Goal: Task Accomplishment & Management: Use online tool/utility

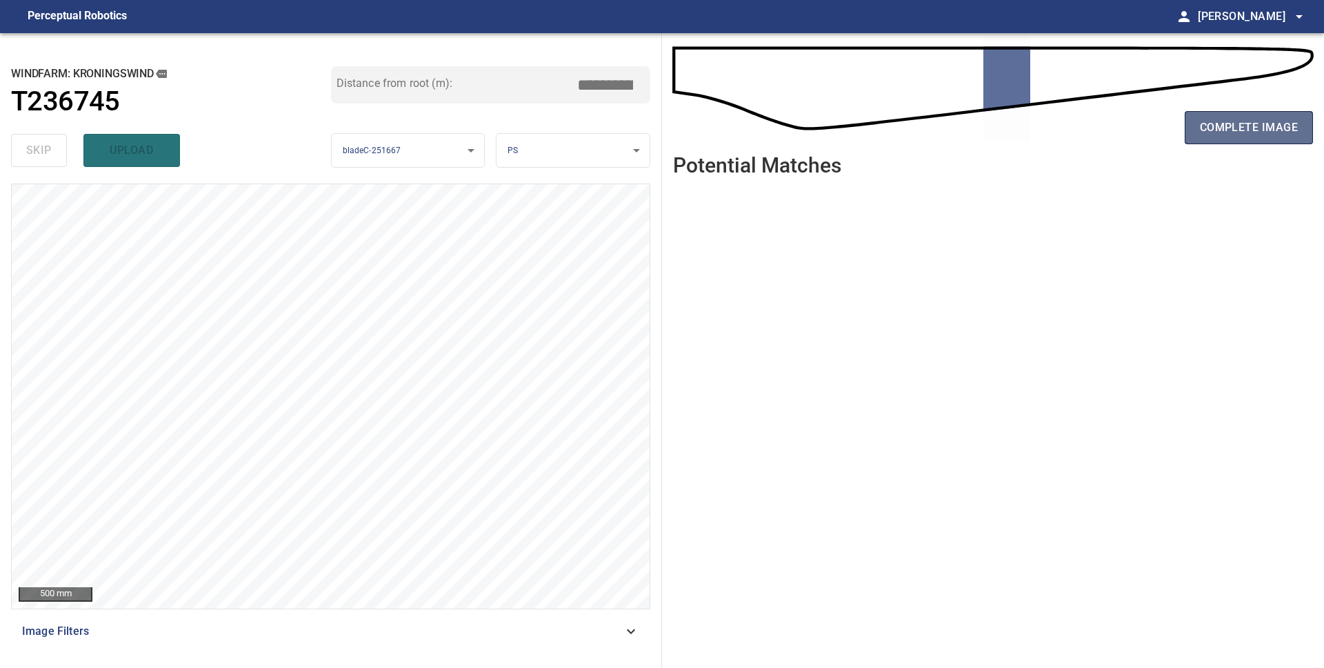
click at [1260, 128] on span "complete image" at bounding box center [1249, 127] width 98 height 19
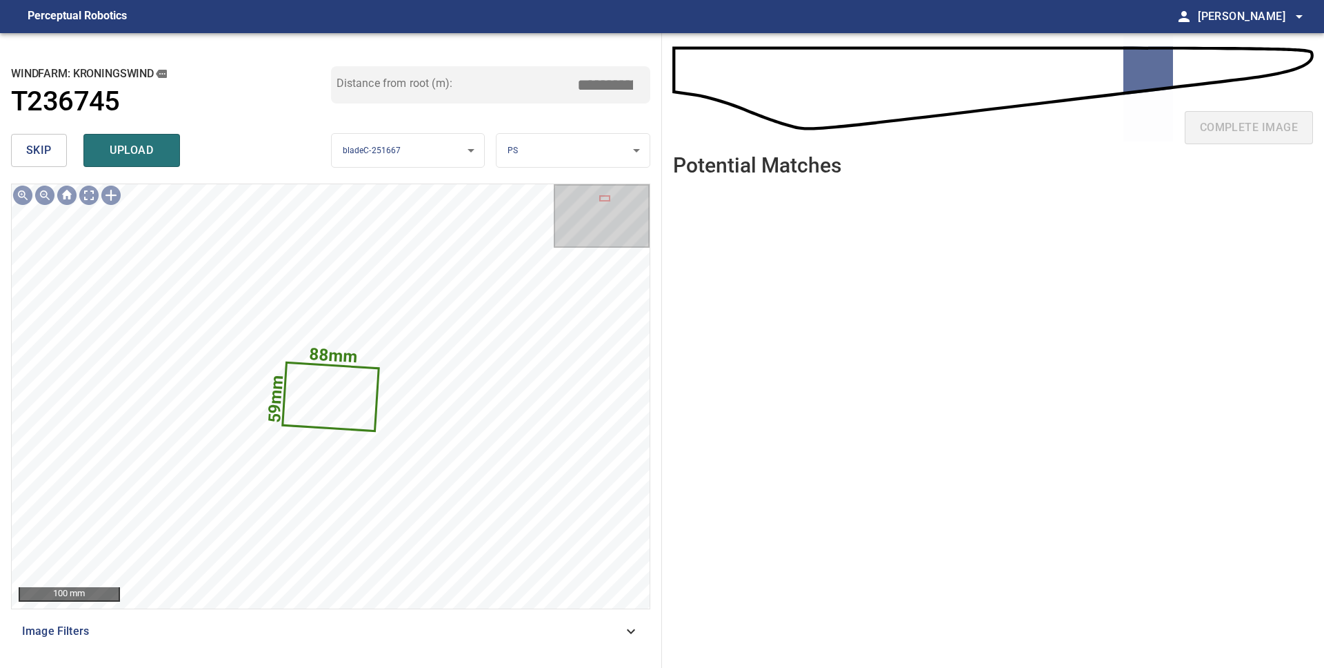
click at [31, 145] on span "skip" at bounding box center [39, 150] width 26 height 19
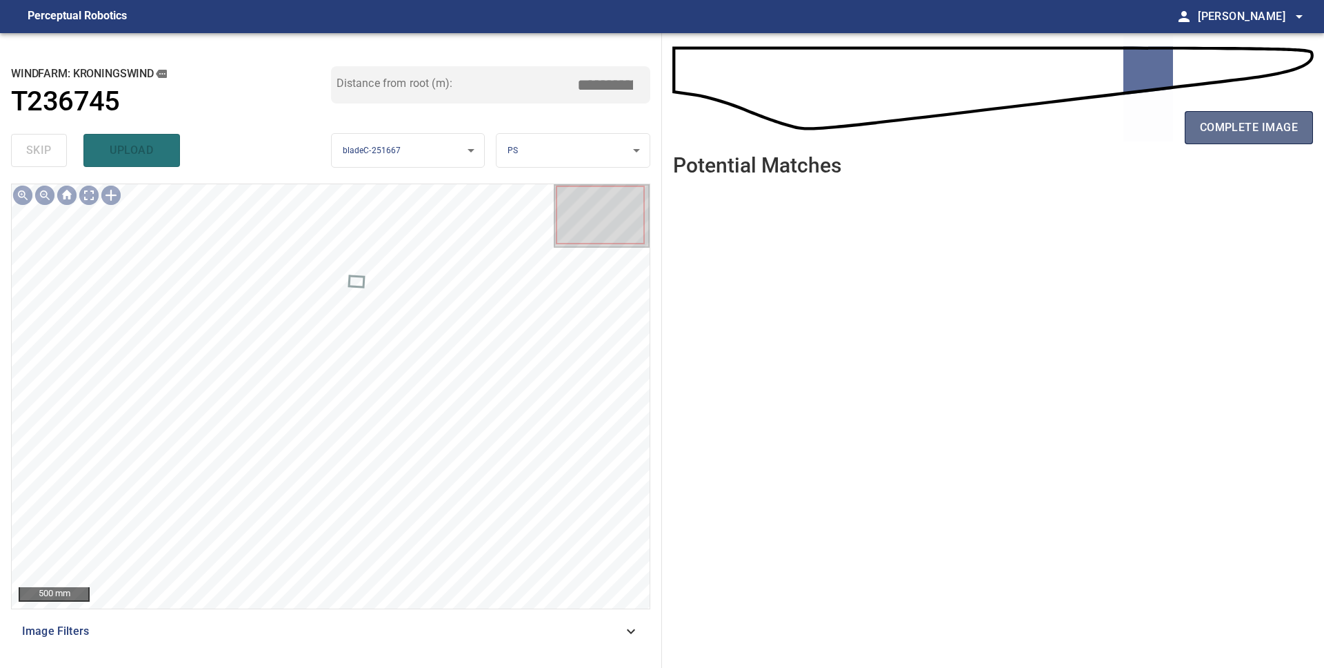
click at [1250, 134] on span "complete image" at bounding box center [1249, 127] width 98 height 19
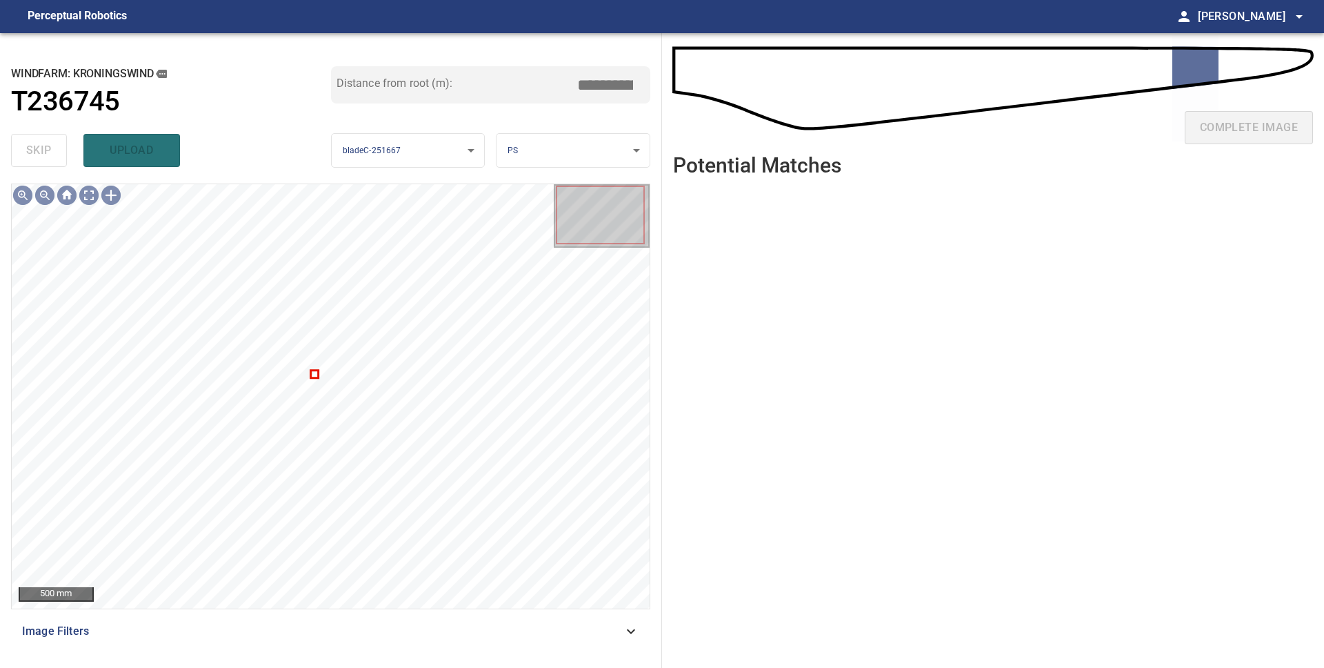
click at [1196, 194] on ul at bounding box center [993, 417] width 640 height 459
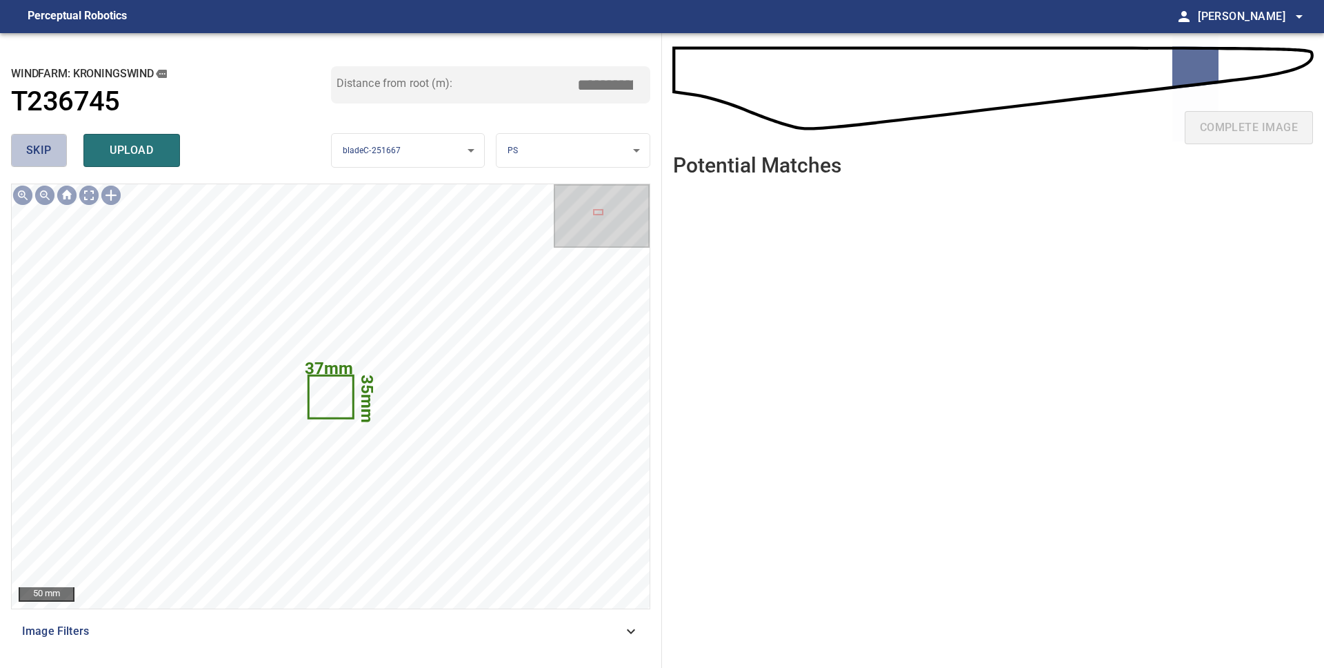
click at [33, 156] on span "skip" at bounding box center [39, 150] width 26 height 19
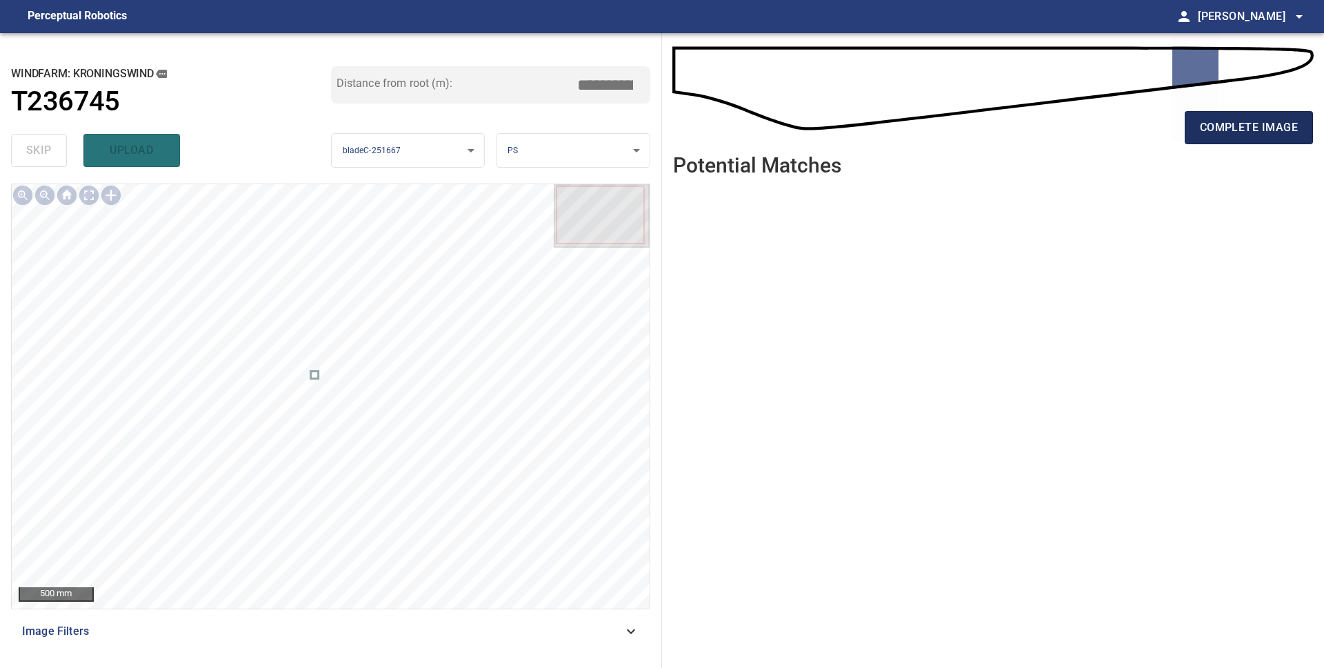
click at [1255, 130] on span "complete image" at bounding box center [1249, 127] width 98 height 19
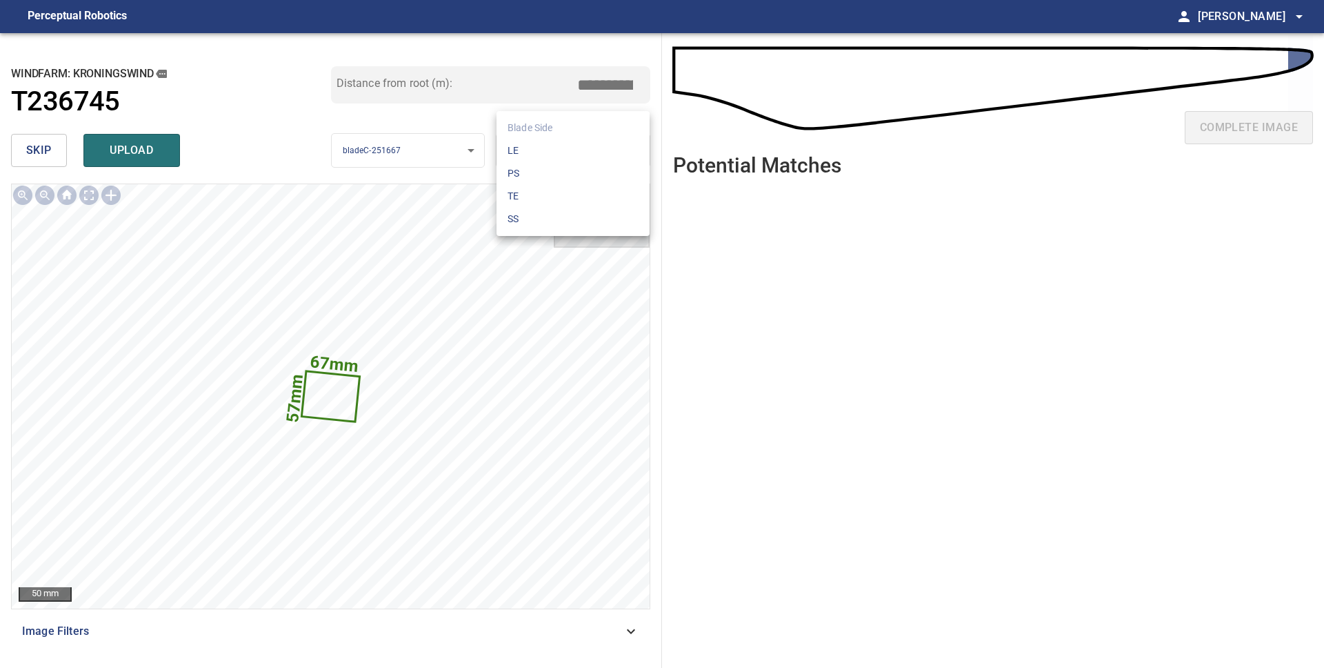
click at [525, 147] on body "**********" at bounding box center [662, 334] width 1324 height 668
click at [528, 147] on li "LE" at bounding box center [573, 150] width 153 height 23
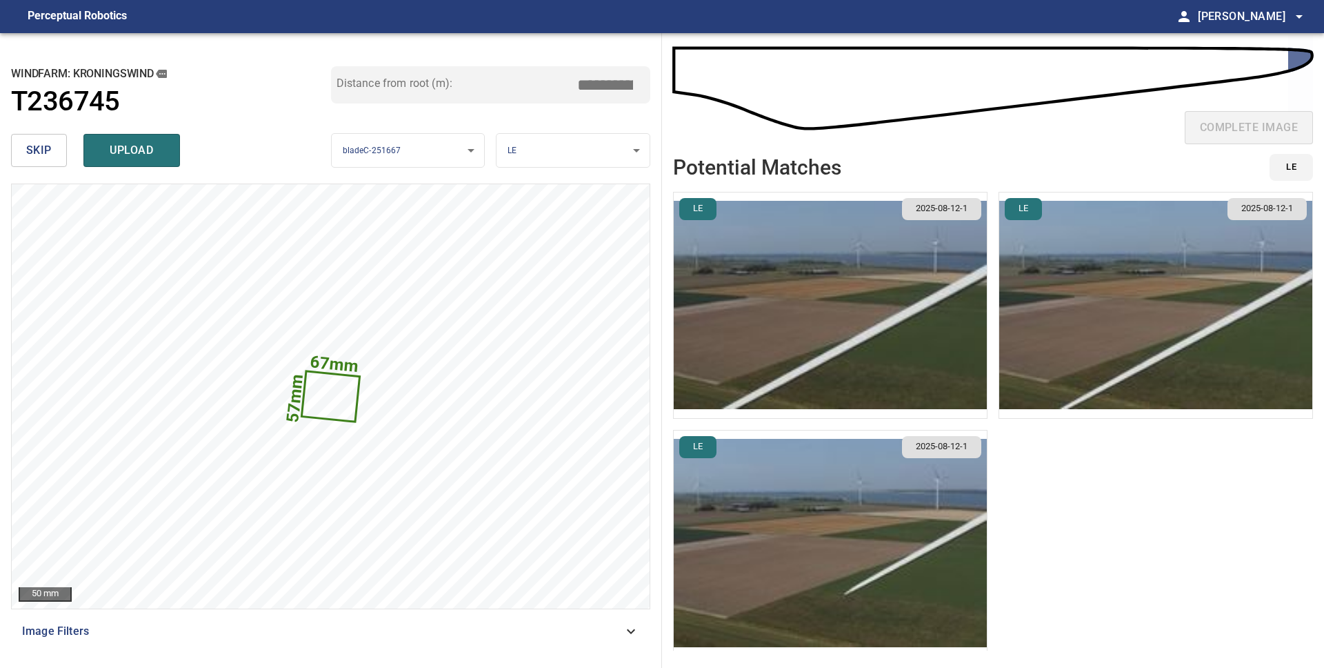
click at [868, 550] on img "button" at bounding box center [830, 543] width 313 height 226
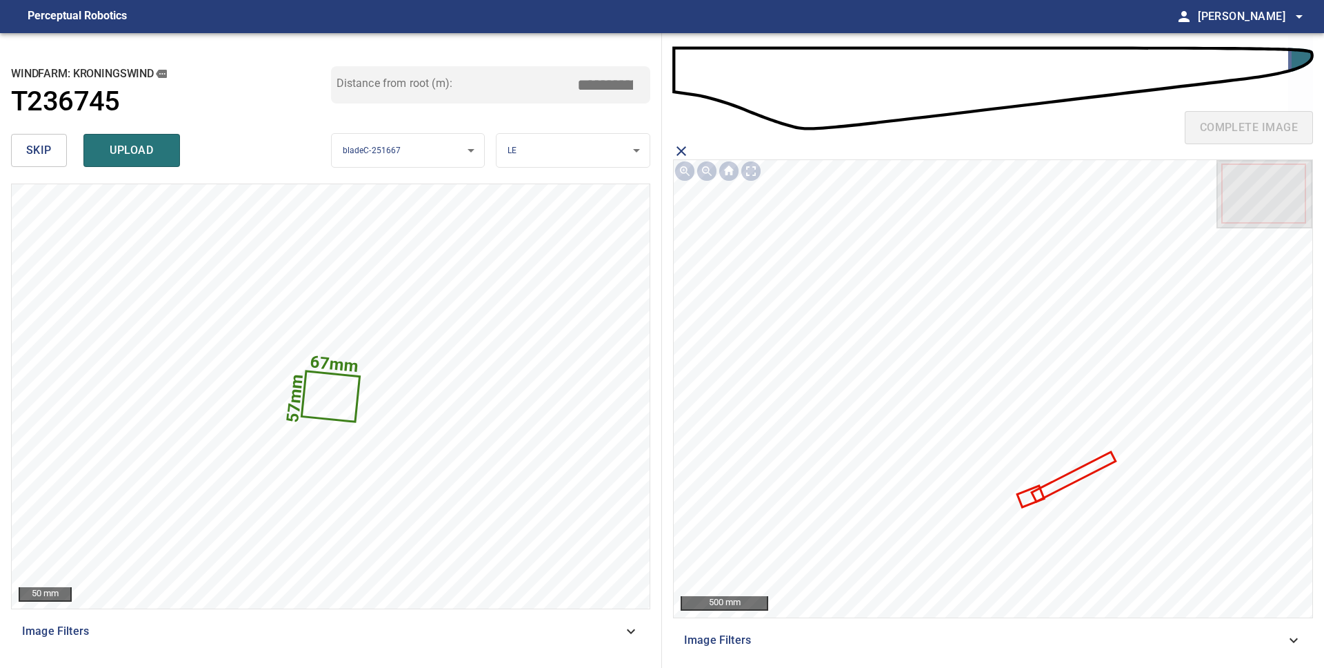
click at [1028, 499] on icon at bounding box center [1031, 496] width 24 height 19
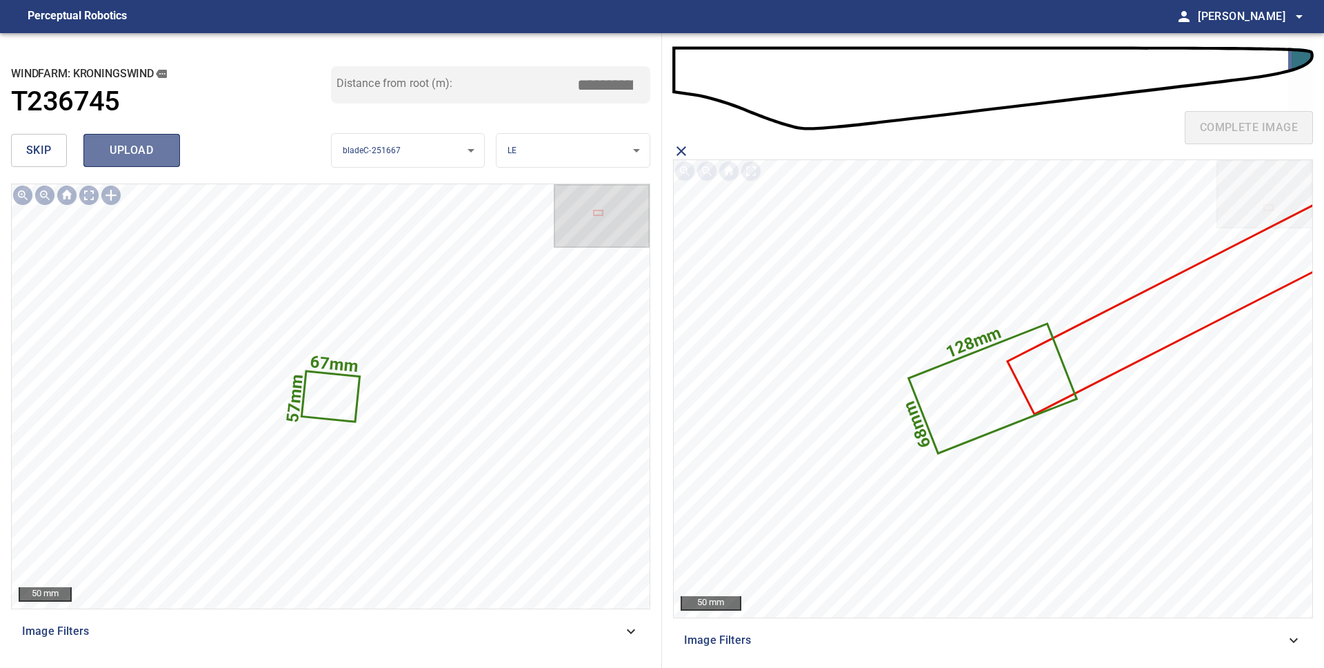
click at [148, 157] on span "upload" at bounding box center [132, 150] width 66 height 19
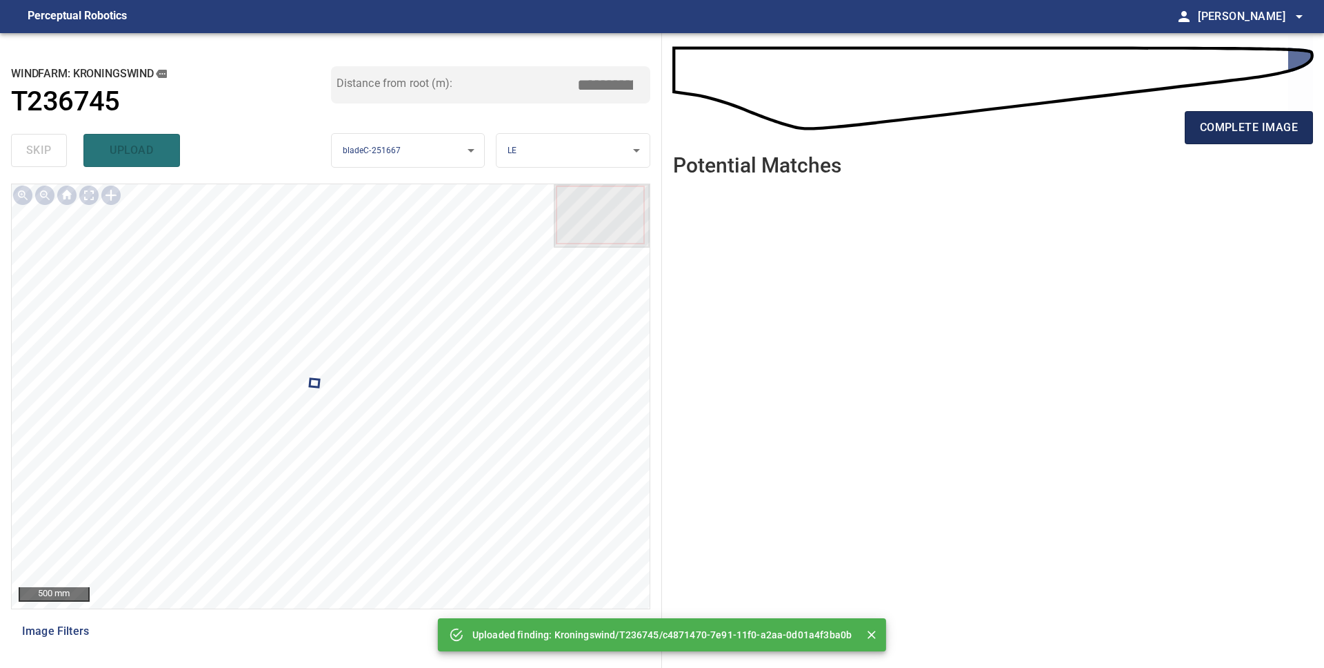
click at [1261, 134] on span "complete image" at bounding box center [1249, 127] width 98 height 19
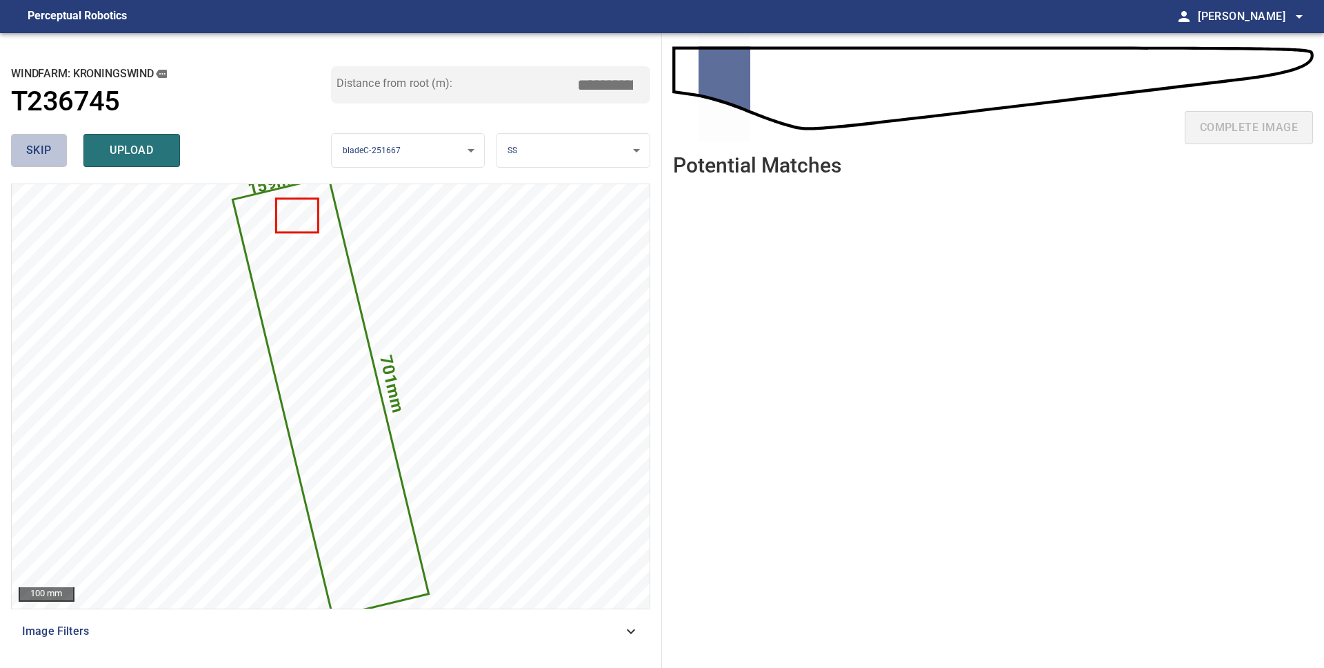
click at [43, 157] on span "skip" at bounding box center [39, 150] width 26 height 19
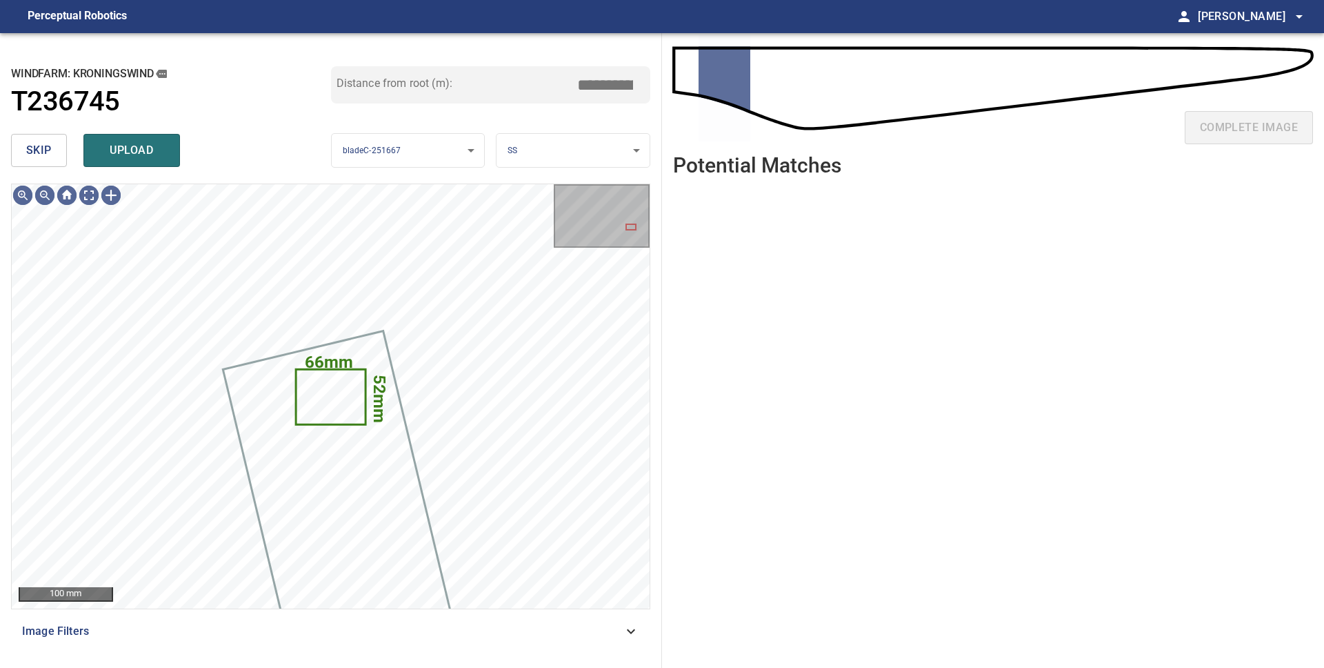
click at [43, 157] on span "skip" at bounding box center [39, 150] width 26 height 19
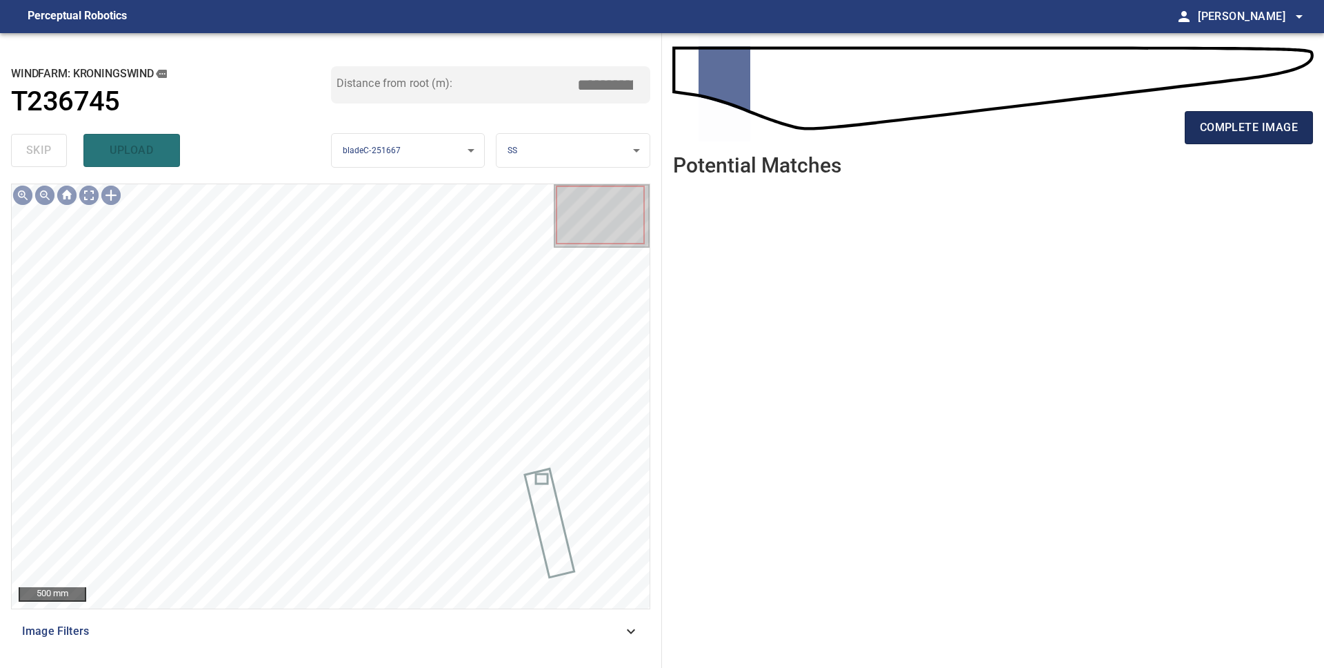
click at [1210, 129] on span "complete image" at bounding box center [1249, 127] width 98 height 19
